Goal: Information Seeking & Learning: Learn about a topic

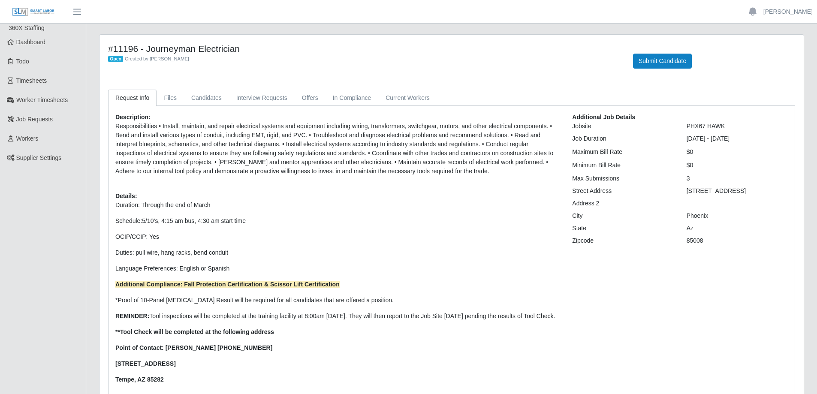
drag, startPoint x: 742, startPoint y: 193, endPoint x: 674, endPoint y: 193, distance: 67.8
click at [674, 193] on div "Street Address [STREET_ADDRESS]" at bounding box center [680, 191] width 229 height 9
copy div "[STREET_ADDRESS]"
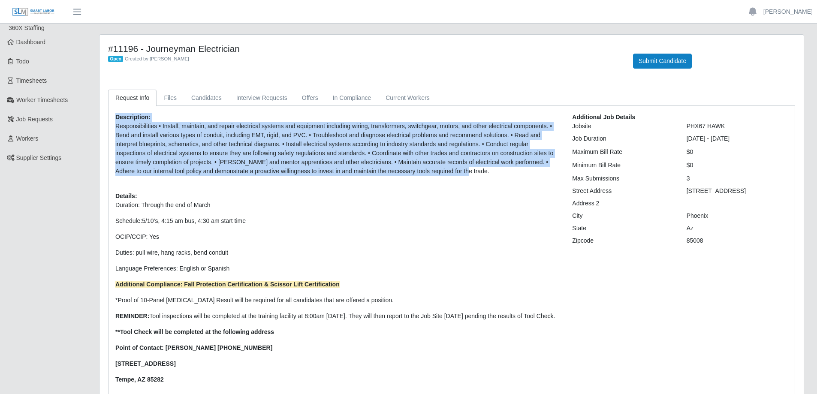
drag, startPoint x: 424, startPoint y: 175, endPoint x: 115, endPoint y: 121, distance: 313.6
click at [115, 121] on div "Description: Responsibilities • Install, maintain, and repair electrical system…" at bounding box center [337, 269] width 457 height 312
copy div "Description: Responsibilities • Install, maintain, and repair electrical system…"
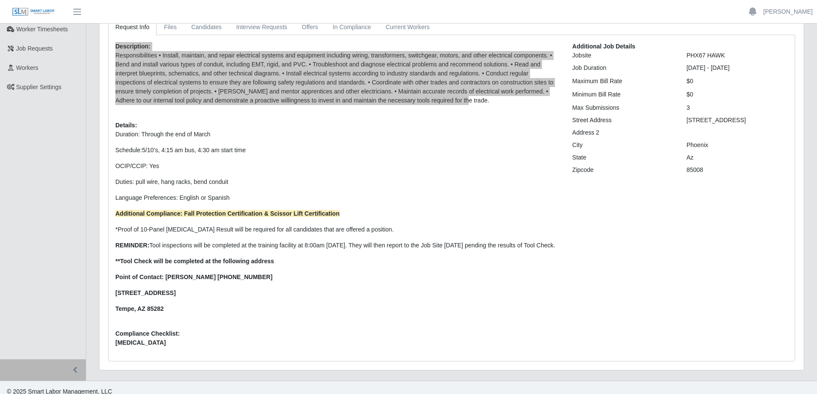
scroll to position [86, 0]
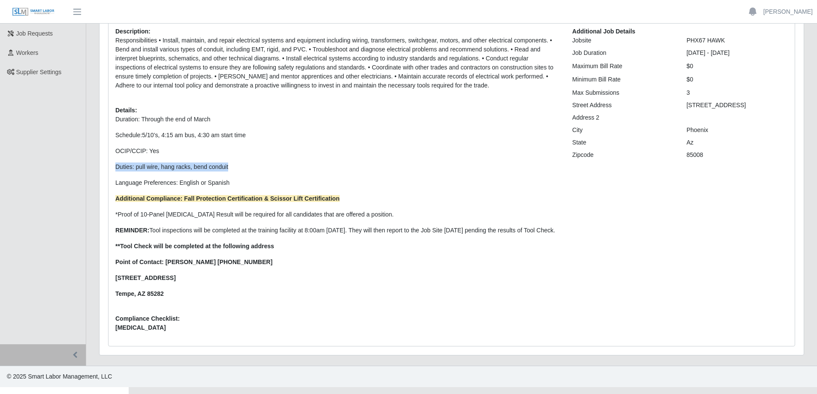
drag, startPoint x: 229, startPoint y: 169, endPoint x: 94, endPoint y: 164, distance: 134.8
click at [94, 164] on div "#11196 - Journeyman Electrician Open Created by [PERSON_NAME] Submit Candidate …" at bounding box center [452, 158] width 718 height 418
copy span "Duties: pull wire, hang racks, bend conduit"
drag, startPoint x: 159, startPoint y: 338, endPoint x: 91, endPoint y: 330, distance: 68.2
click at [91, 330] on div "#11196 - Journeyman Electrician Open Created by [PERSON_NAME] Submit Candidate …" at bounding box center [451, 158] width 731 height 418
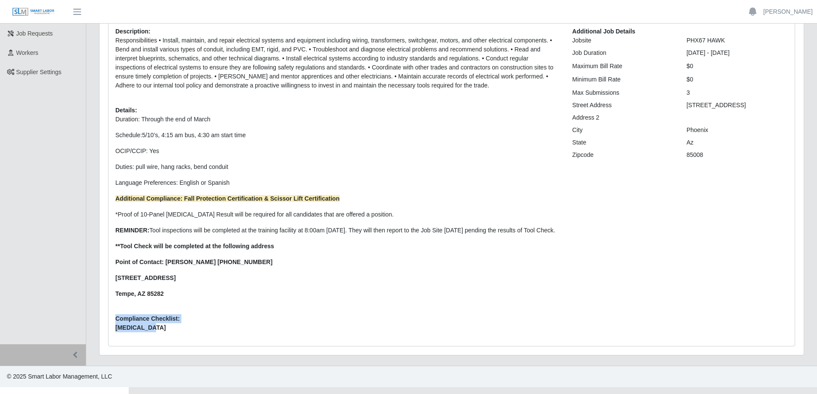
click at [168, 333] on span "[MEDICAL_DATA]" at bounding box center [337, 328] width 444 height 9
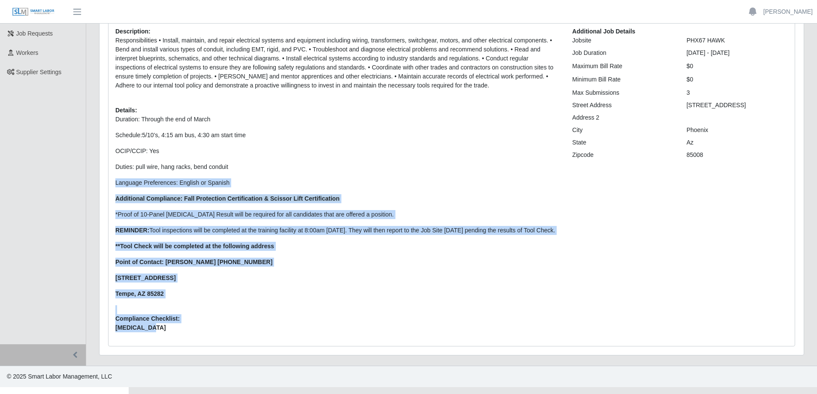
drag, startPoint x: 154, startPoint y: 338, endPoint x: 110, endPoint y: 173, distance: 170.6
click at [110, 173] on div "Description: Responsibilities • Install, maintain, and repair electrical system…" at bounding box center [337, 183] width 457 height 312
click at [261, 333] on span "[MEDICAL_DATA]" at bounding box center [337, 328] width 444 height 9
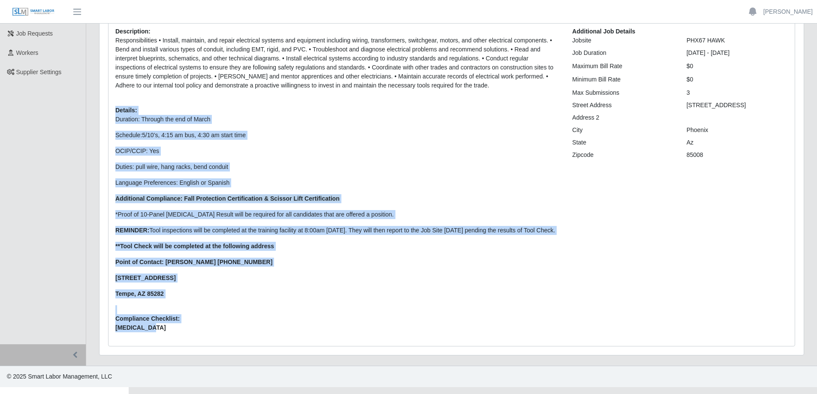
drag, startPoint x: 159, startPoint y: 339, endPoint x: 106, endPoint y: 112, distance: 232.7
click at [106, 112] on div "Request Info Files Candidates Interview Requests Offers In Compliance Current W…" at bounding box center [452, 175] width 700 height 343
copy div "Details: Duration: Through the end of March Schedule: 5/10’s, 4:15 am bus, 4:30…"
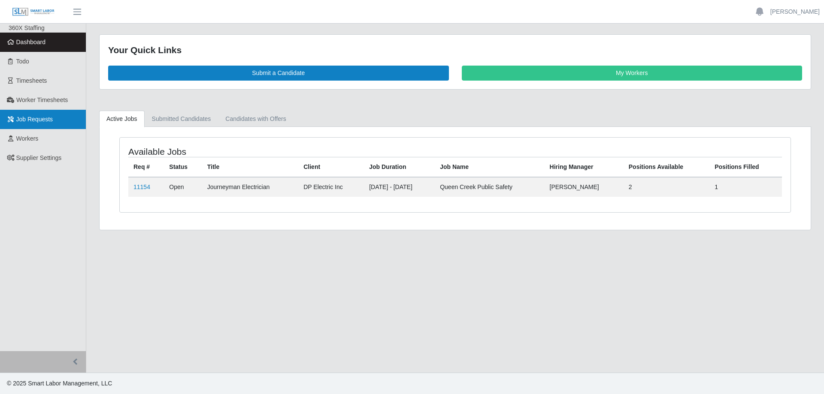
click at [44, 119] on span "Job Requests" at bounding box center [34, 119] width 37 height 7
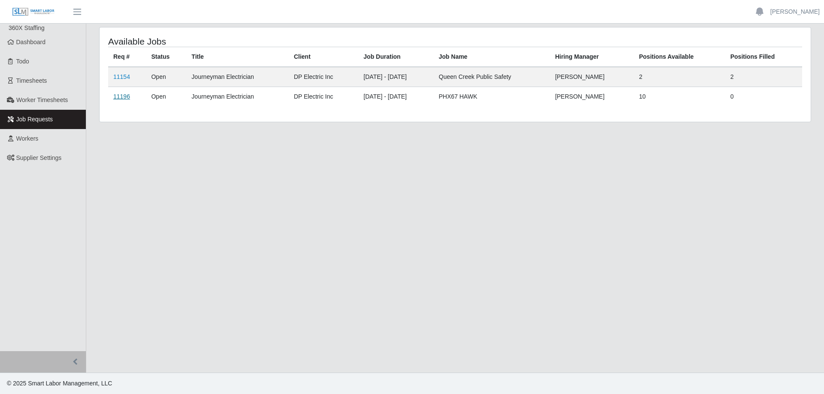
click at [124, 96] on link "11196" at bounding box center [121, 96] width 17 height 7
